Goal: Browse casually: Explore the website without a specific task or goal

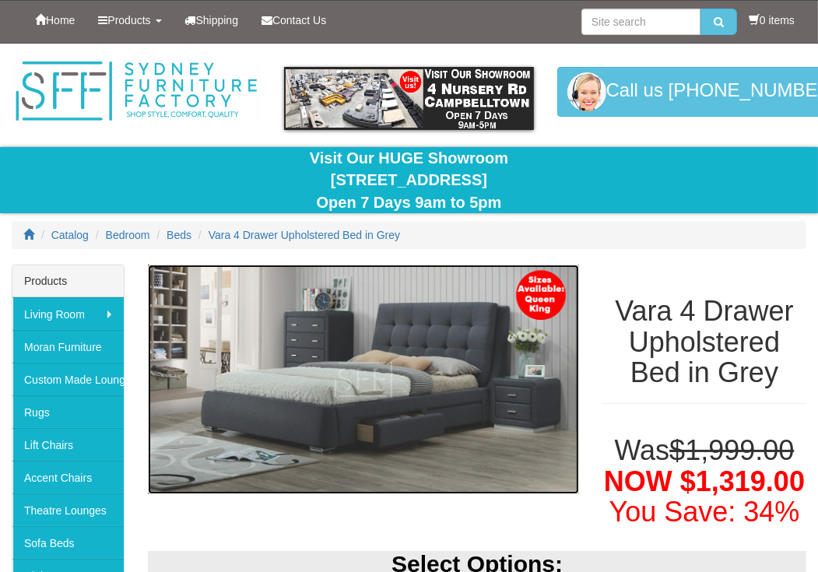
click at [472, 289] on img at bounding box center [363, 380] width 431 height 230
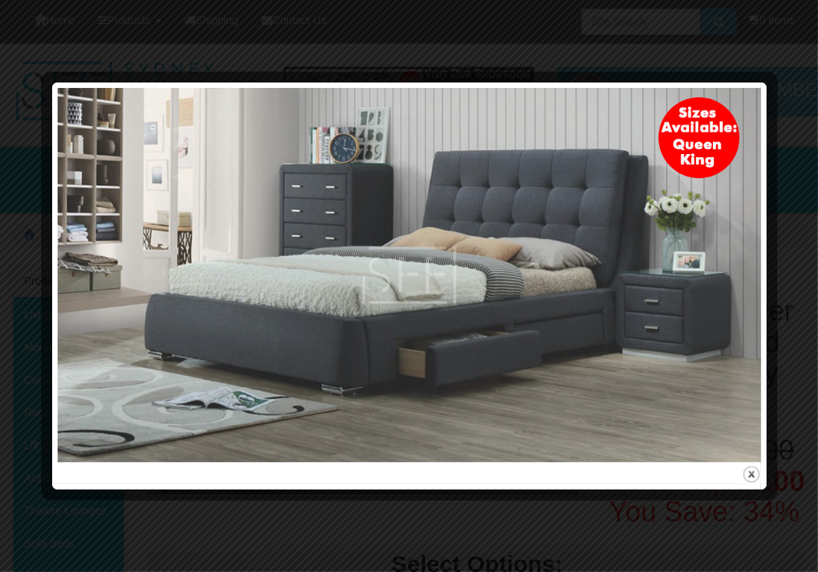
click at [754, 268] on img at bounding box center [409, 275] width 703 height 374
click at [808, 268] on div at bounding box center [409, 286] width 818 height 572
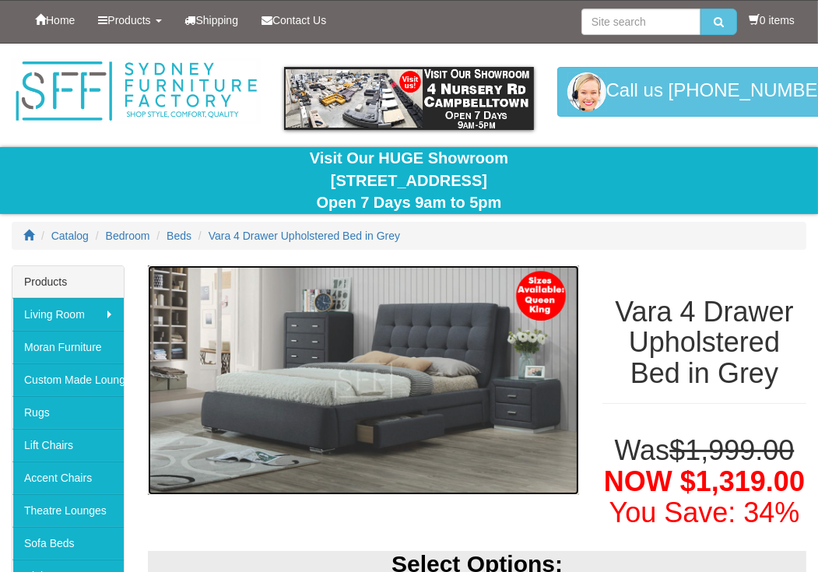
scroll to position [77, 0]
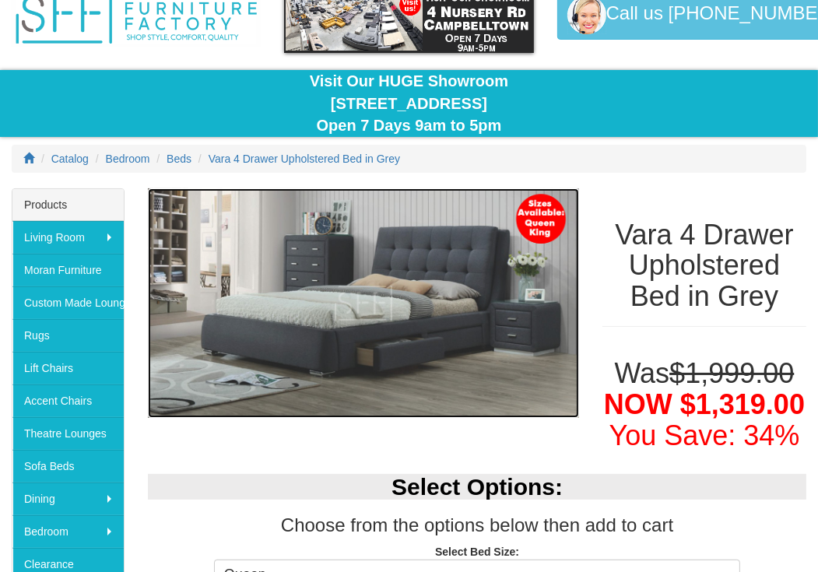
click at [388, 294] on img at bounding box center [363, 303] width 431 height 230
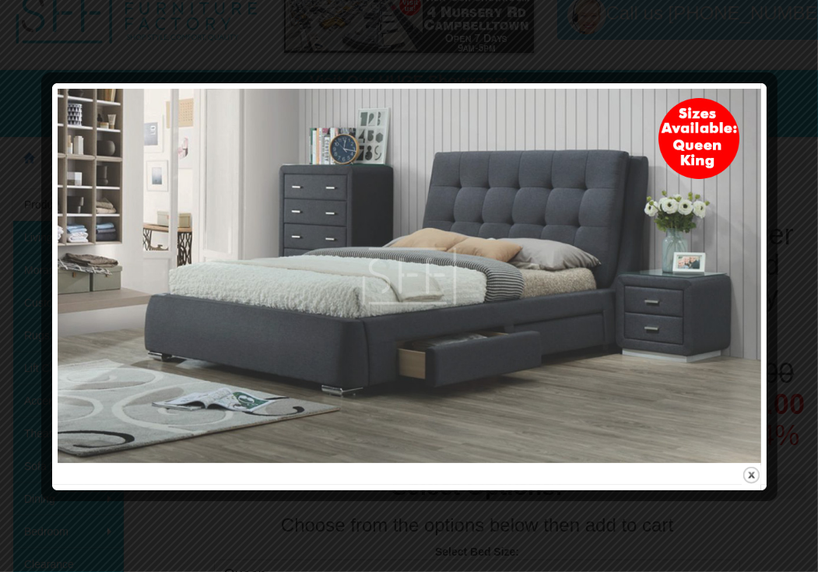
click at [415, 225] on img at bounding box center [409, 276] width 703 height 374
click at [535, 234] on img at bounding box center [409, 276] width 703 height 374
click at [86, 134] on img at bounding box center [409, 276] width 703 height 374
click at [683, 499] on div at bounding box center [409, 493] width 703 height 16
click at [755, 478] on button "close" at bounding box center [751, 474] width 19 height 19
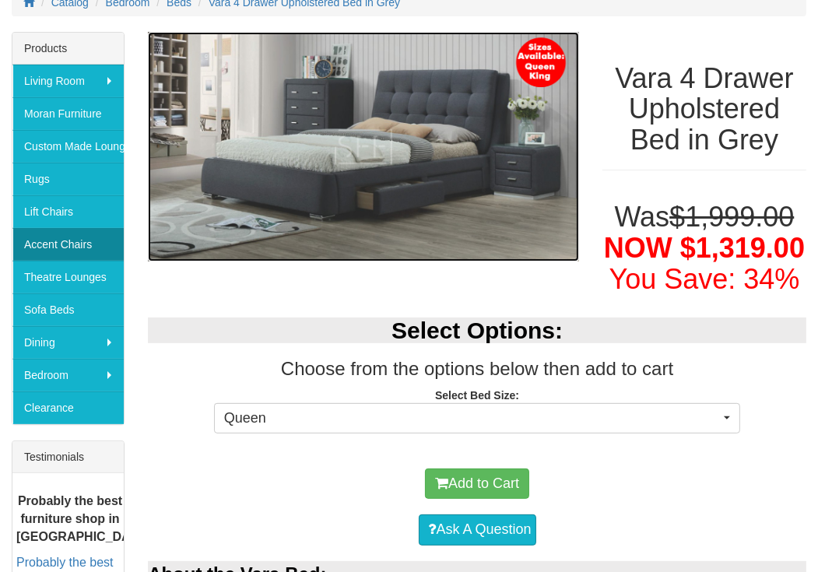
scroll to position [311, 0]
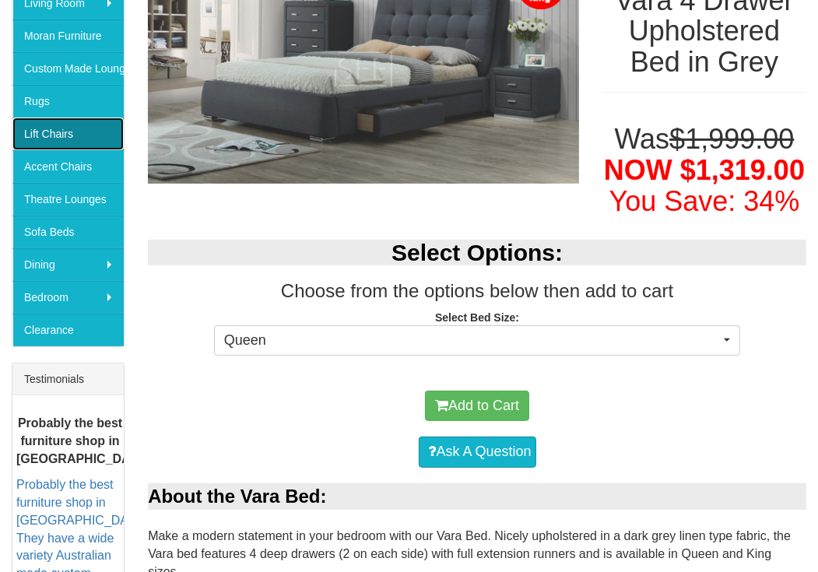
click at [94, 142] on link "Lift Chairs" at bounding box center [67, 133] width 111 height 33
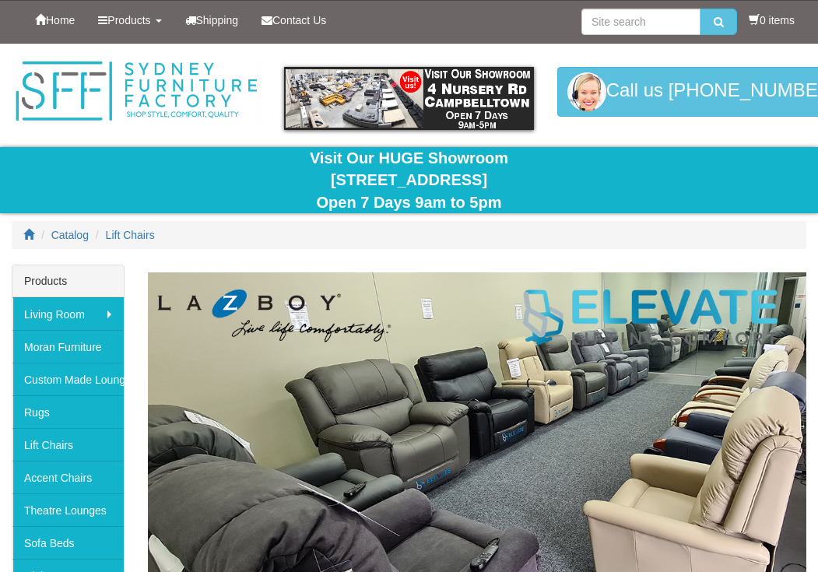
scroll to position [156, 0]
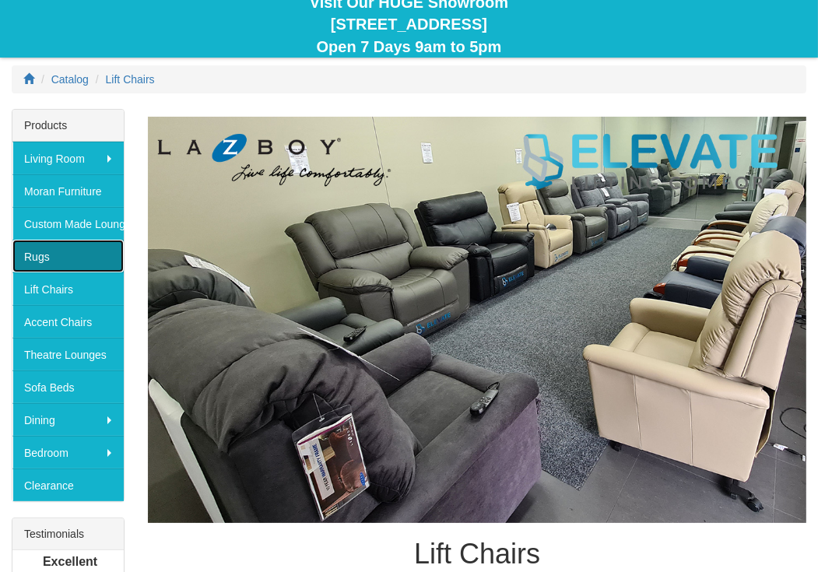
click at [90, 253] on link "Rugs" at bounding box center [67, 256] width 111 height 33
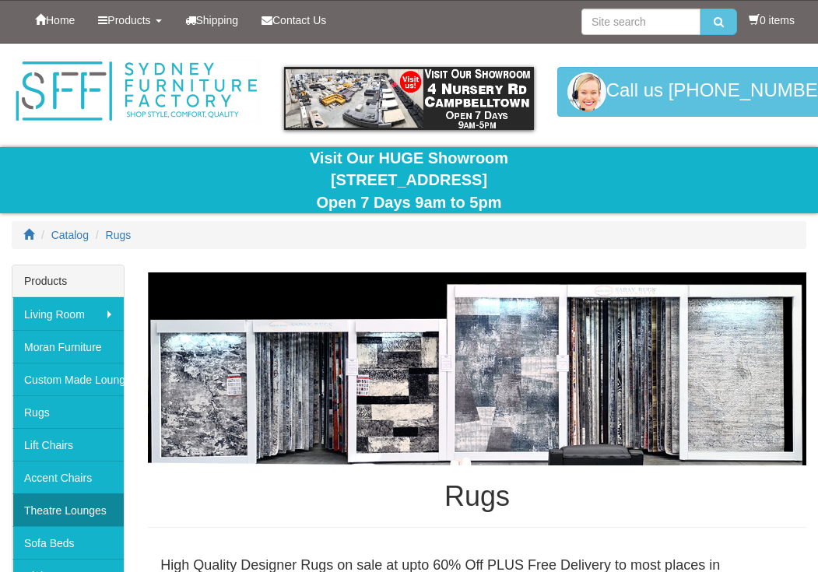
scroll to position [77, 0]
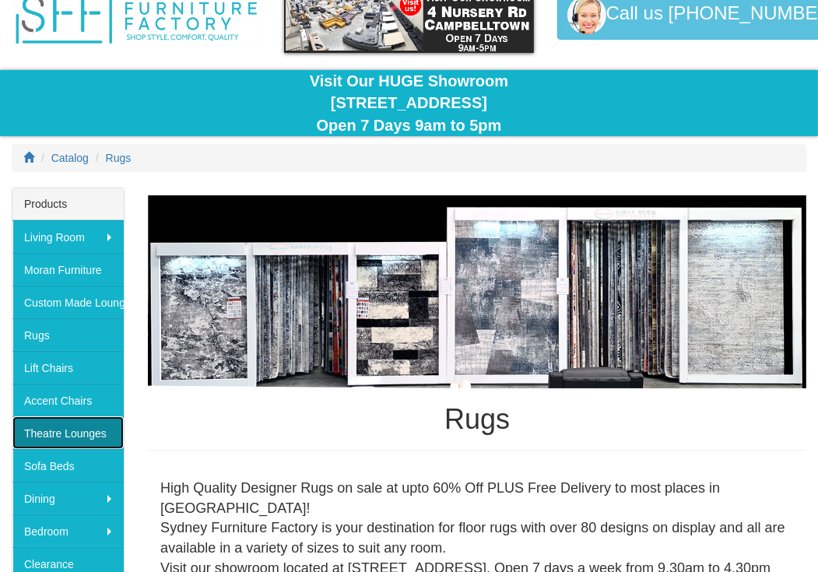
click at [107, 424] on link "Theatre Lounges" at bounding box center [67, 432] width 111 height 33
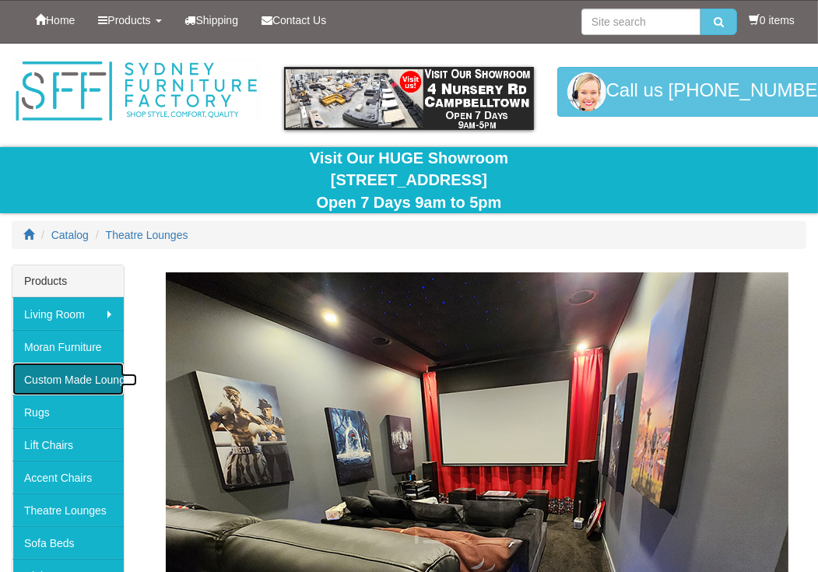
click at [103, 386] on link "Custom Made Lounges" at bounding box center [67, 379] width 111 height 33
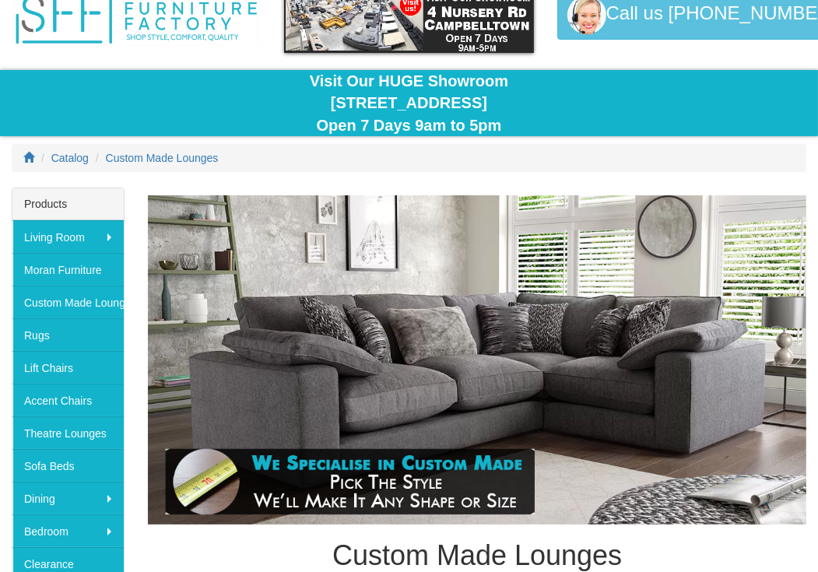
scroll to position [156, 0]
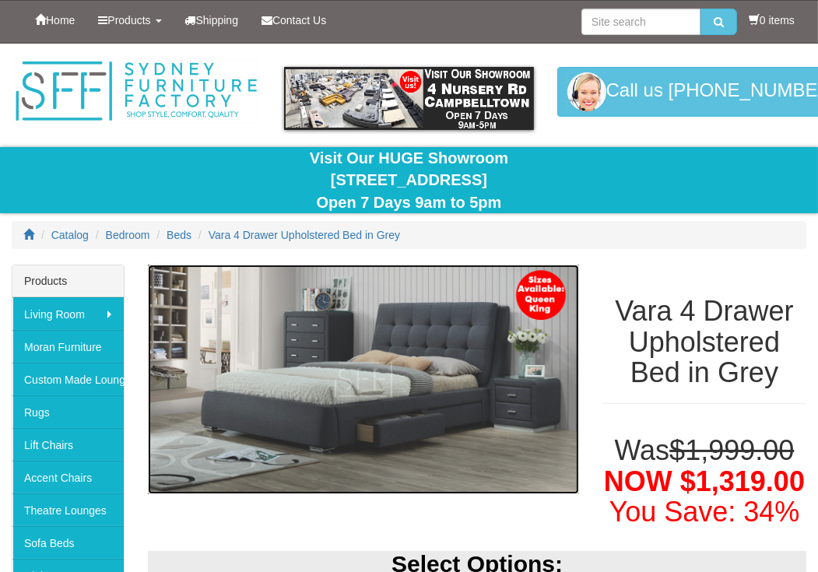
click at [411, 422] on img at bounding box center [363, 380] width 431 height 230
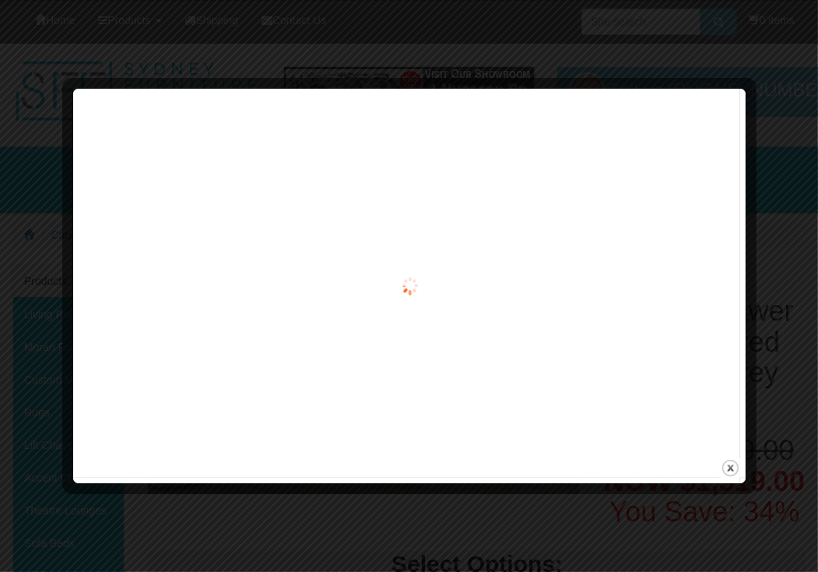
click at [285, 289] on div at bounding box center [409, 286] width 661 height 384
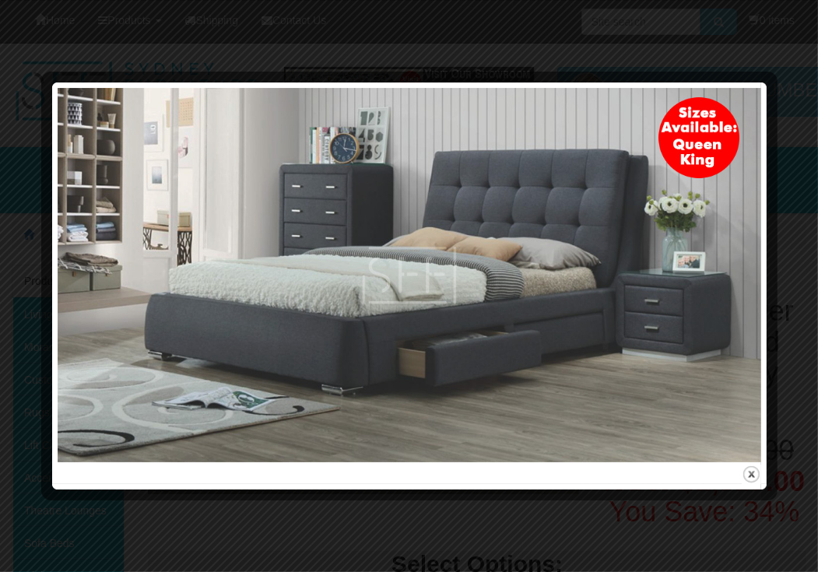
click at [352, 197] on img at bounding box center [409, 275] width 703 height 374
click at [446, 38] on div at bounding box center [409, 286] width 818 height 572
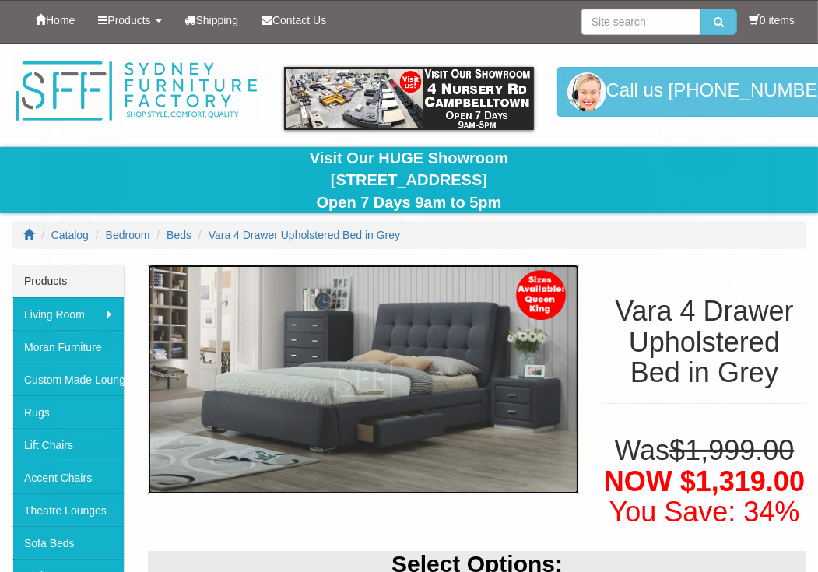
scroll to position [233, 0]
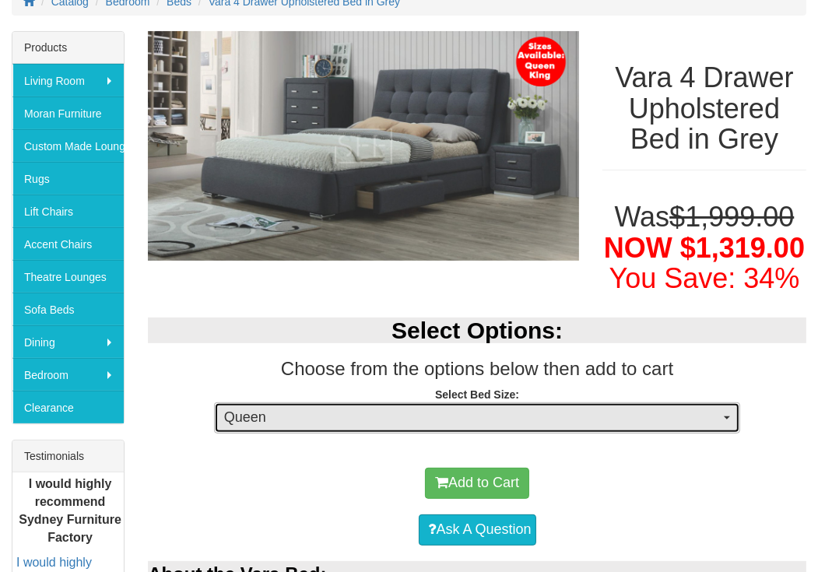
click at [648, 409] on span "Queen" at bounding box center [472, 418] width 496 height 20
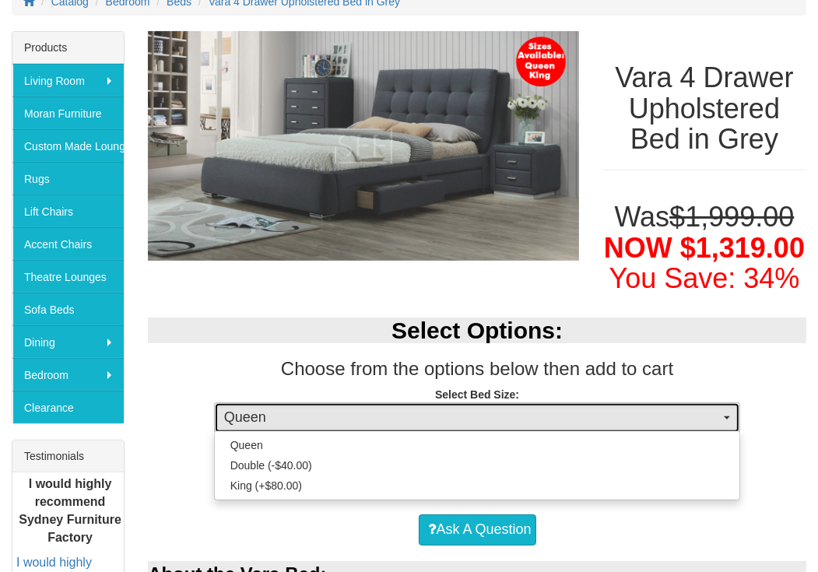
click at [444, 408] on span "Queen" at bounding box center [472, 418] width 496 height 20
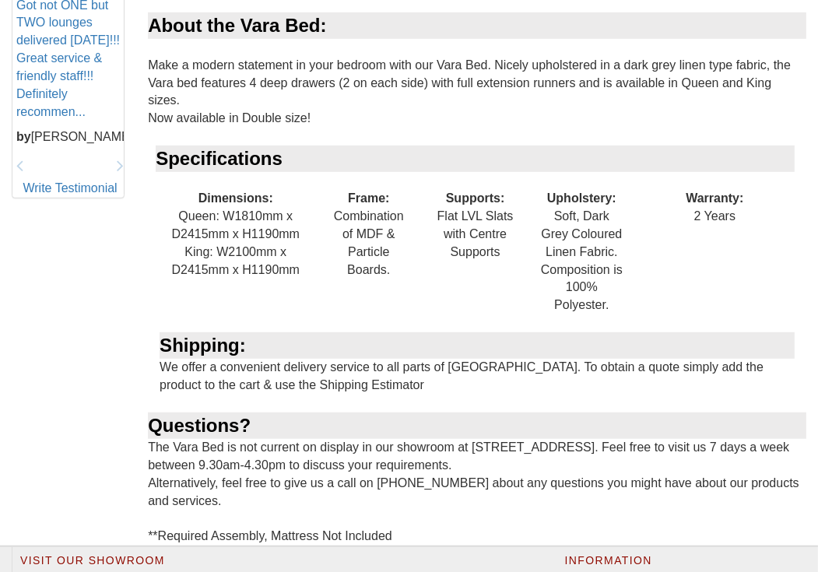
scroll to position [1016, 0]
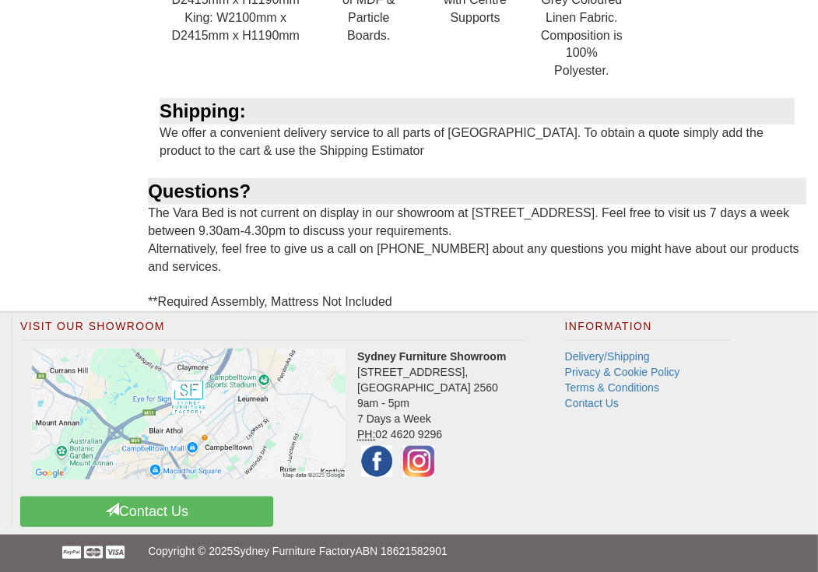
click at [373, 240] on div "About the Vara Bed: Make a modern statement in your bedroom with our Vara Bed. …" at bounding box center [477, 44] width 658 height 533
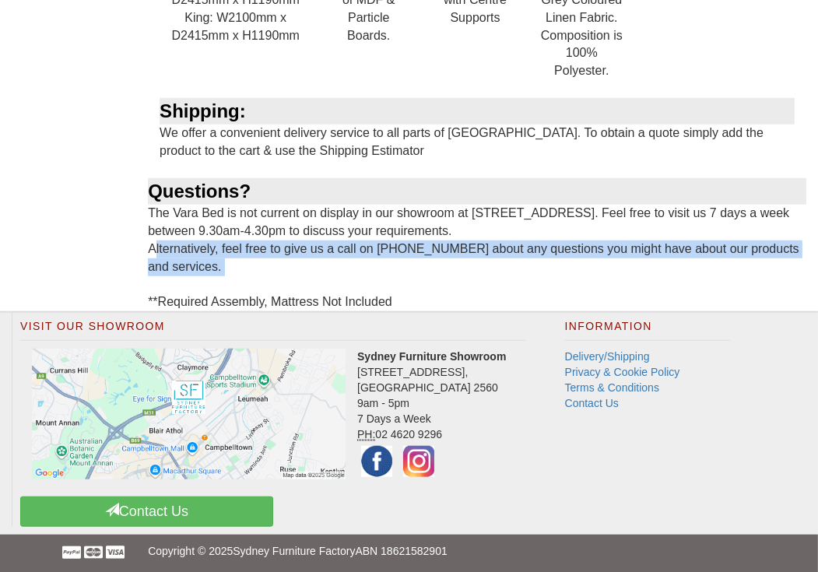
click at [373, 240] on div "About the Vara Bed: Make a modern statement in your bedroom with our Vara Bed. …" at bounding box center [477, 44] width 658 height 533
click at [323, 246] on div "About the Vara Bed: Make a modern statement in your bedroom with our Vara Bed. …" at bounding box center [477, 44] width 658 height 533
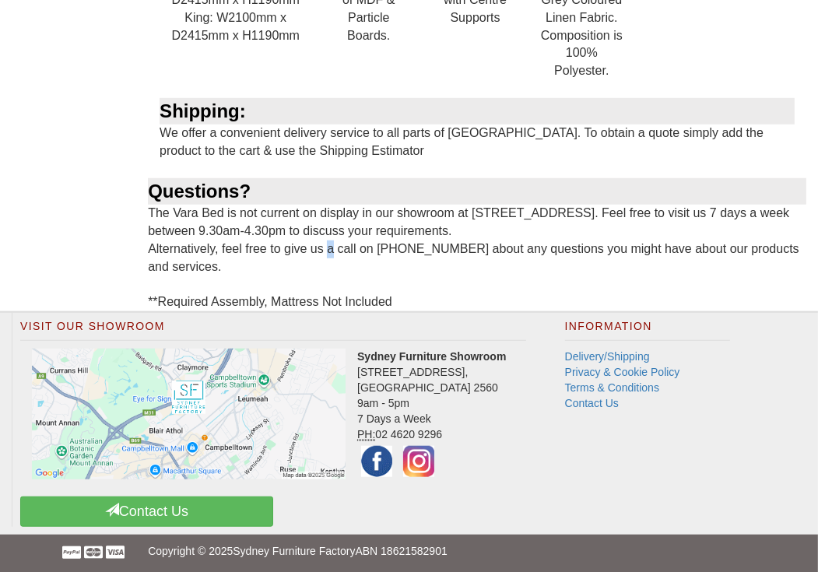
click at [323, 246] on div "About the Vara Bed: Make a modern statement in your bedroom with our Vara Bed. …" at bounding box center [477, 44] width 658 height 533
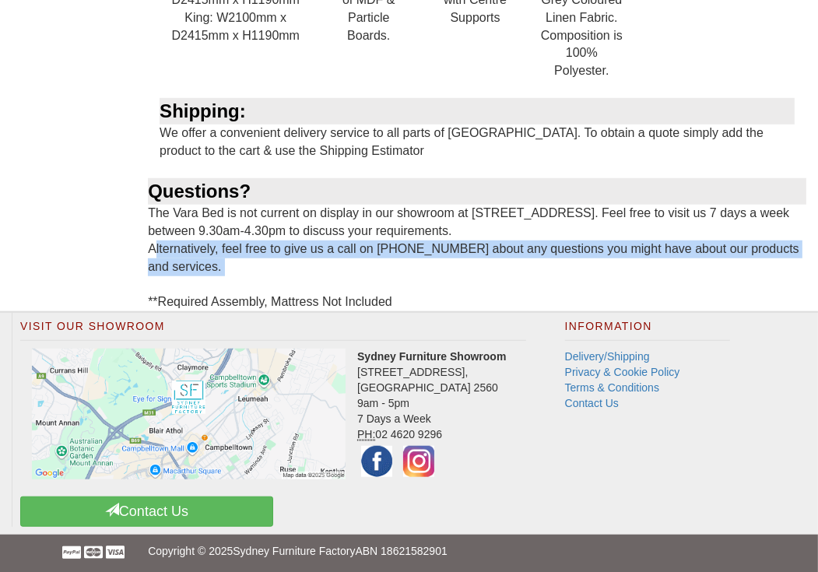
click at [323, 246] on div "About the Vara Bed: Make a modern statement in your bedroom with our Vara Bed. …" at bounding box center [477, 44] width 658 height 533
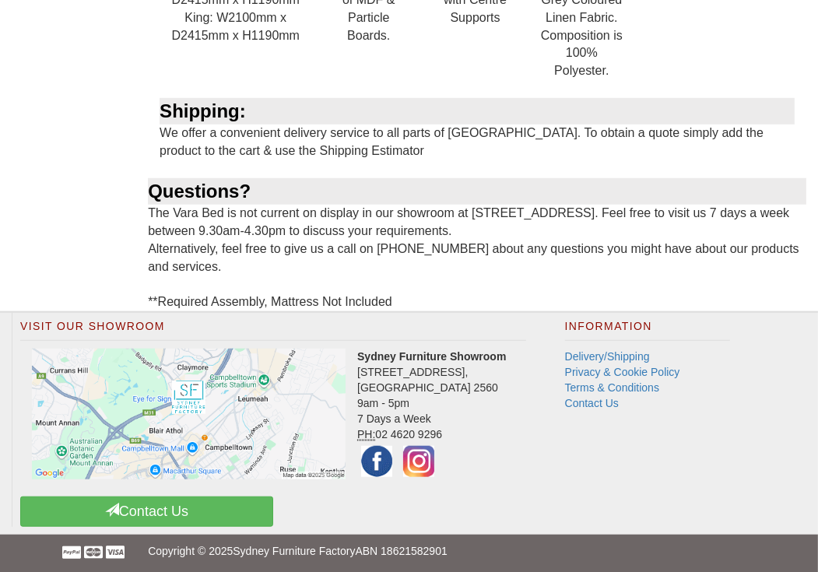
click at [325, 230] on div "About the Vara Bed: Make a modern statement in your bedroom with our Vara Bed. …" at bounding box center [477, 44] width 658 height 533
click at [325, 232] on div "About the Vara Bed: Make a modern statement in your bedroom with our Vara Bed. …" at bounding box center [477, 44] width 658 height 533
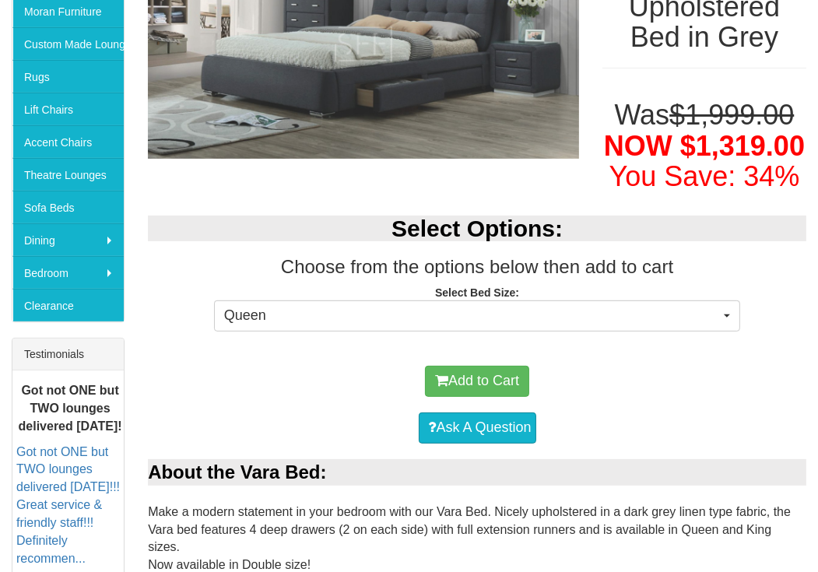
drag, startPoint x: 328, startPoint y: 286, endPoint x: 374, endPoint y: 29, distance: 261.0
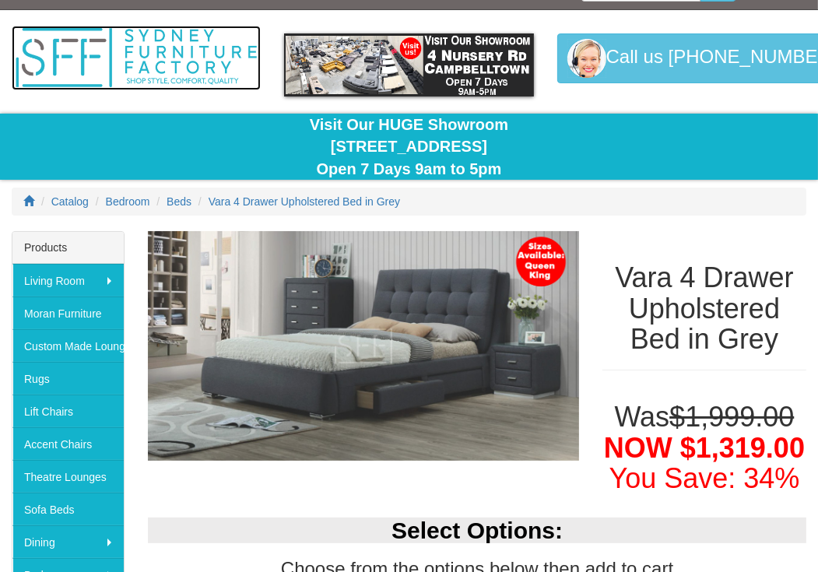
click at [138, 34] on img at bounding box center [136, 58] width 249 height 65
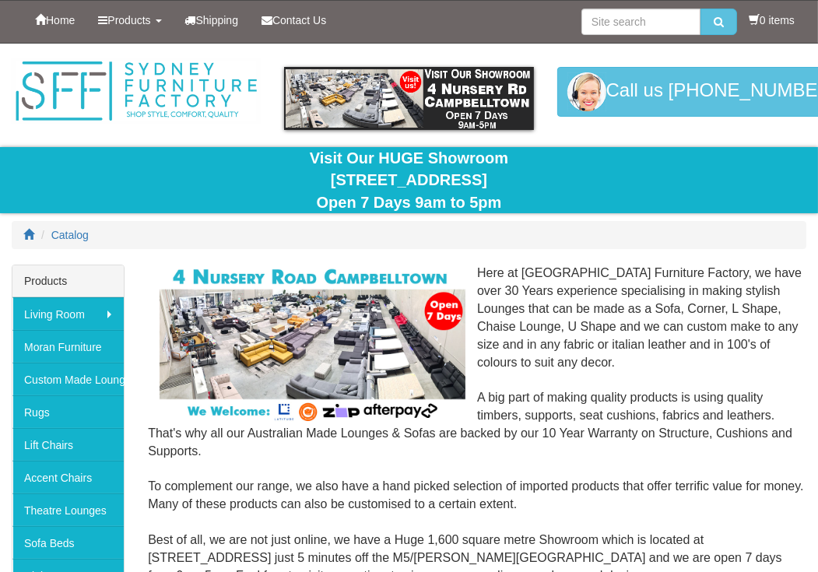
scroll to position [233, 0]
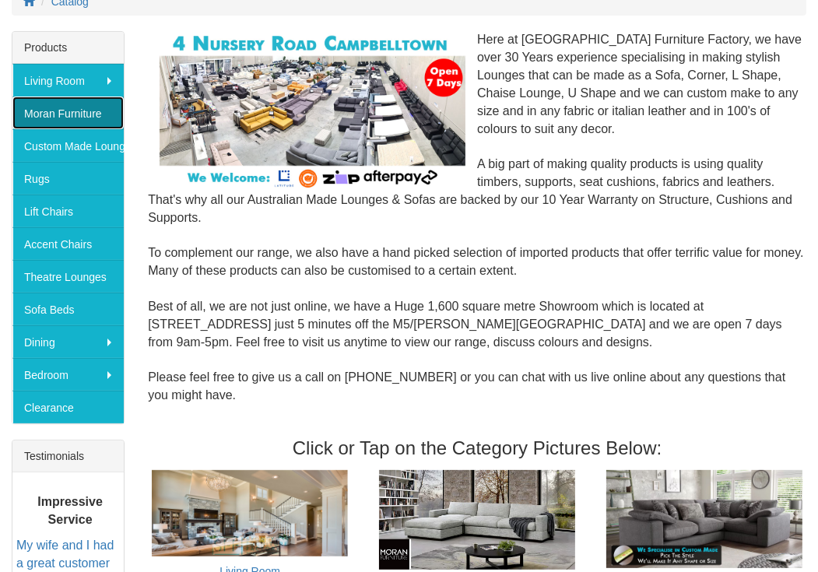
click at [79, 123] on link "Moran Furniture" at bounding box center [67, 112] width 111 height 33
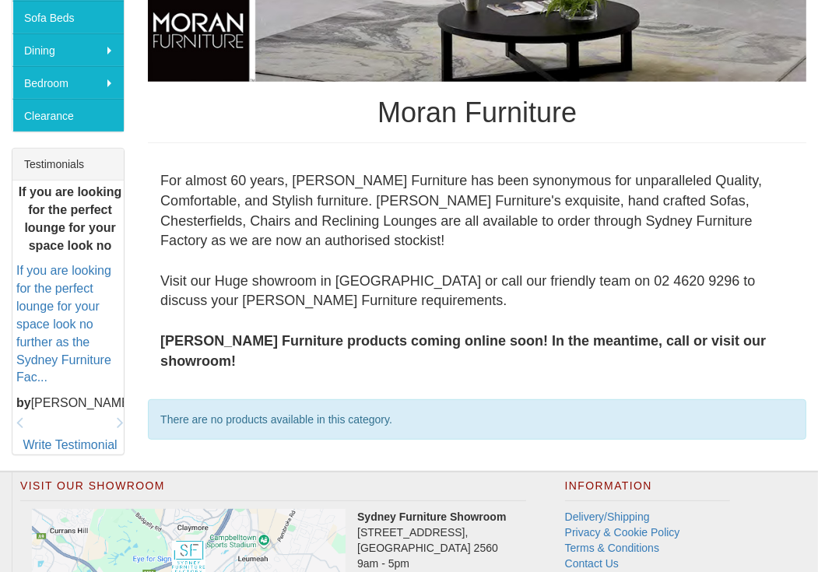
scroll to position [214, 0]
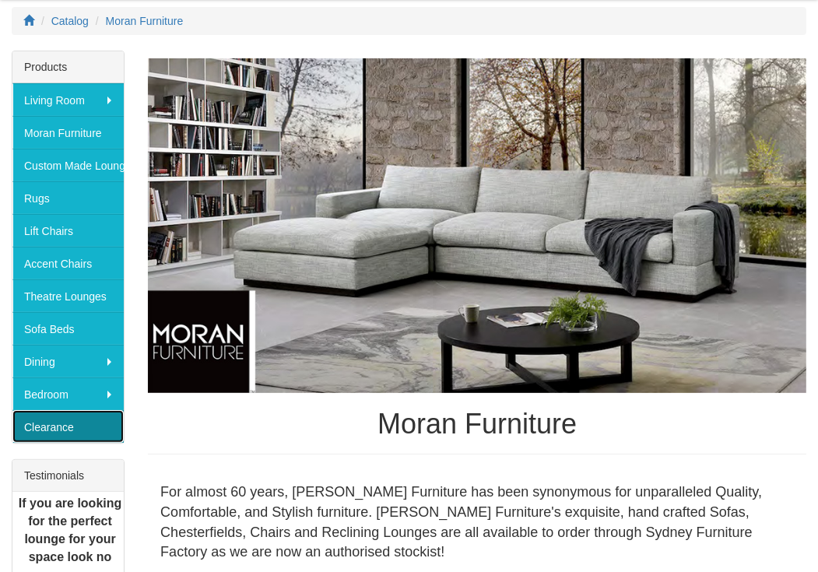
click at [95, 433] on link "Clearance" at bounding box center [67, 426] width 111 height 33
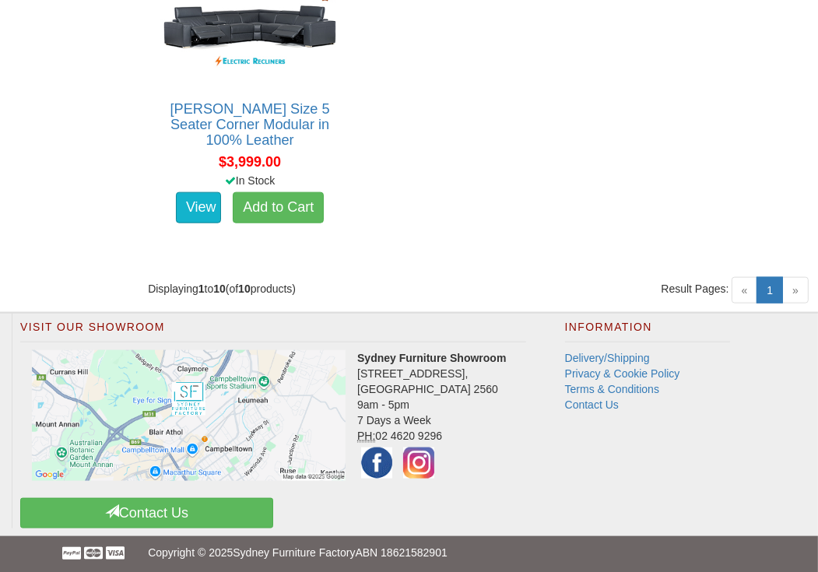
scroll to position [1334, 0]
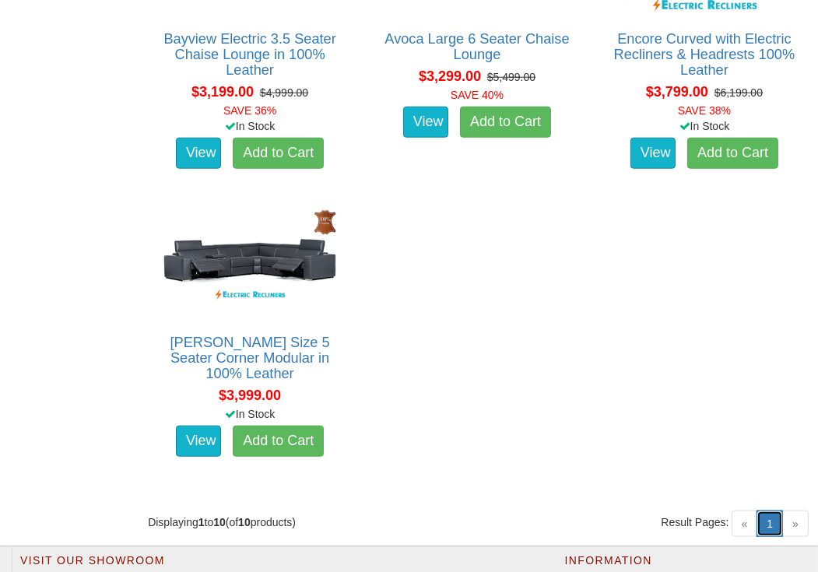
click at [774, 522] on link "1 (current)" at bounding box center [769, 523] width 26 height 26
